Goal: Task Accomplishment & Management: Manage account settings

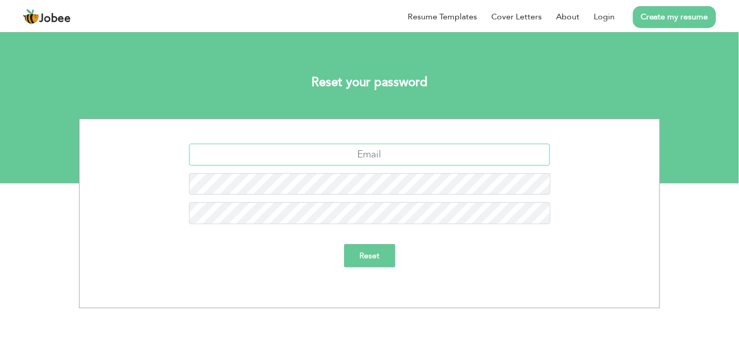
click at [328, 156] on input "text" at bounding box center [369, 155] width 361 height 22
click at [368, 154] on input "text" at bounding box center [369, 155] width 361 height 22
type input "imp.exp@zasshipping.com"
click at [360, 255] on input "Reset" at bounding box center [369, 255] width 51 height 23
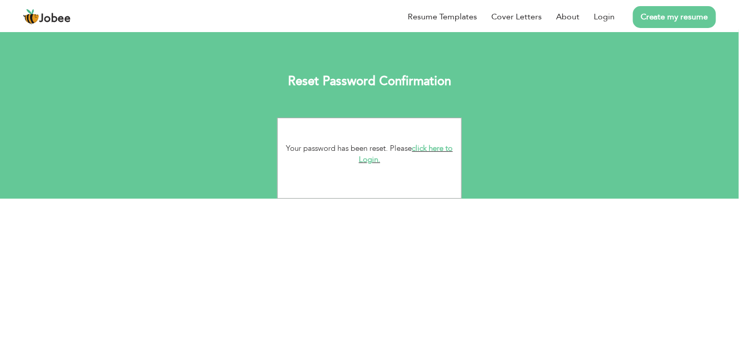
click at [436, 148] on link "click here to Login." at bounding box center [406, 154] width 94 height 22
